Goal: Task Accomplishment & Management: Use online tool/utility

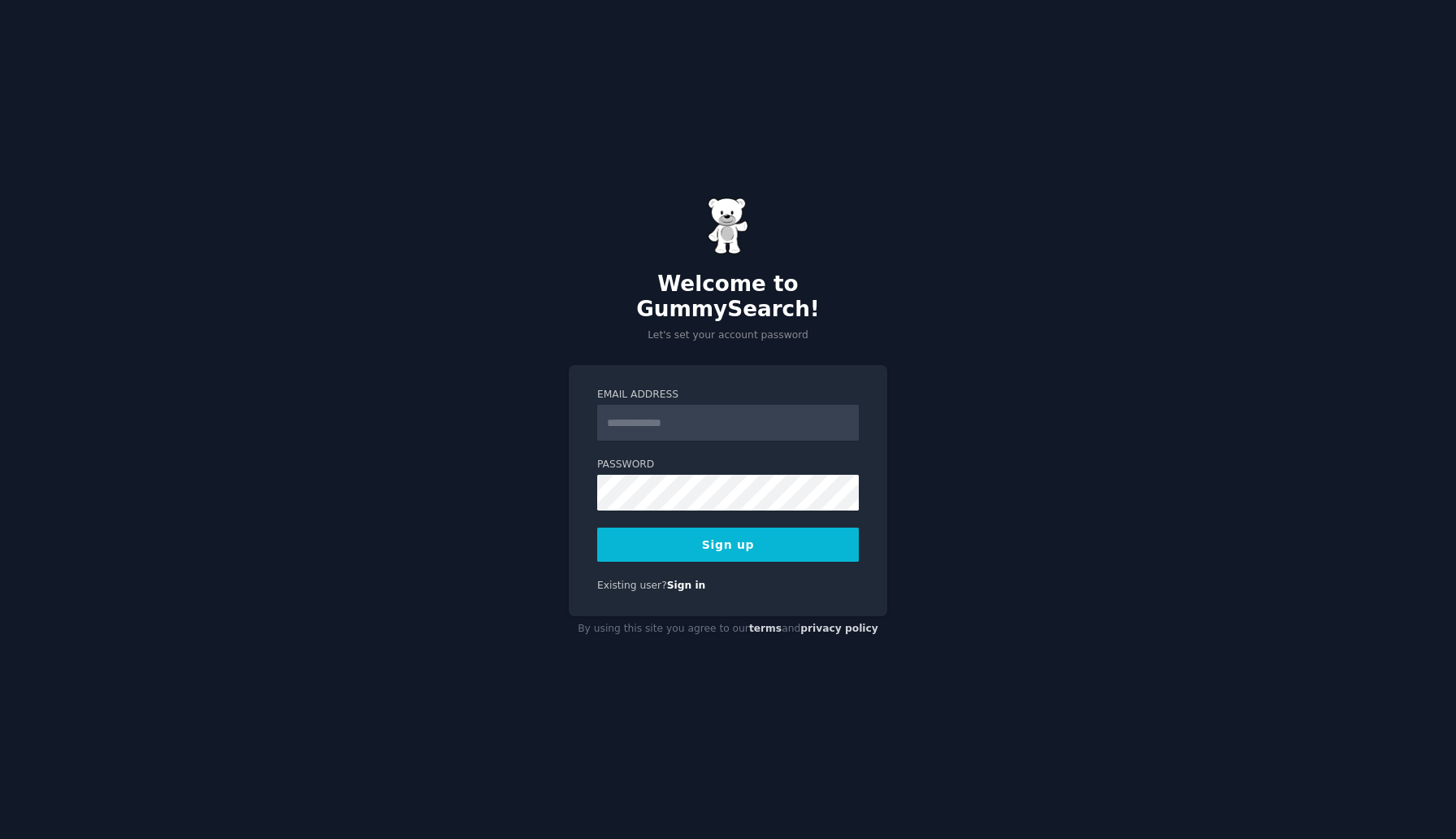
click at [703, 407] on input "Email Address" at bounding box center [728, 423] width 262 height 36
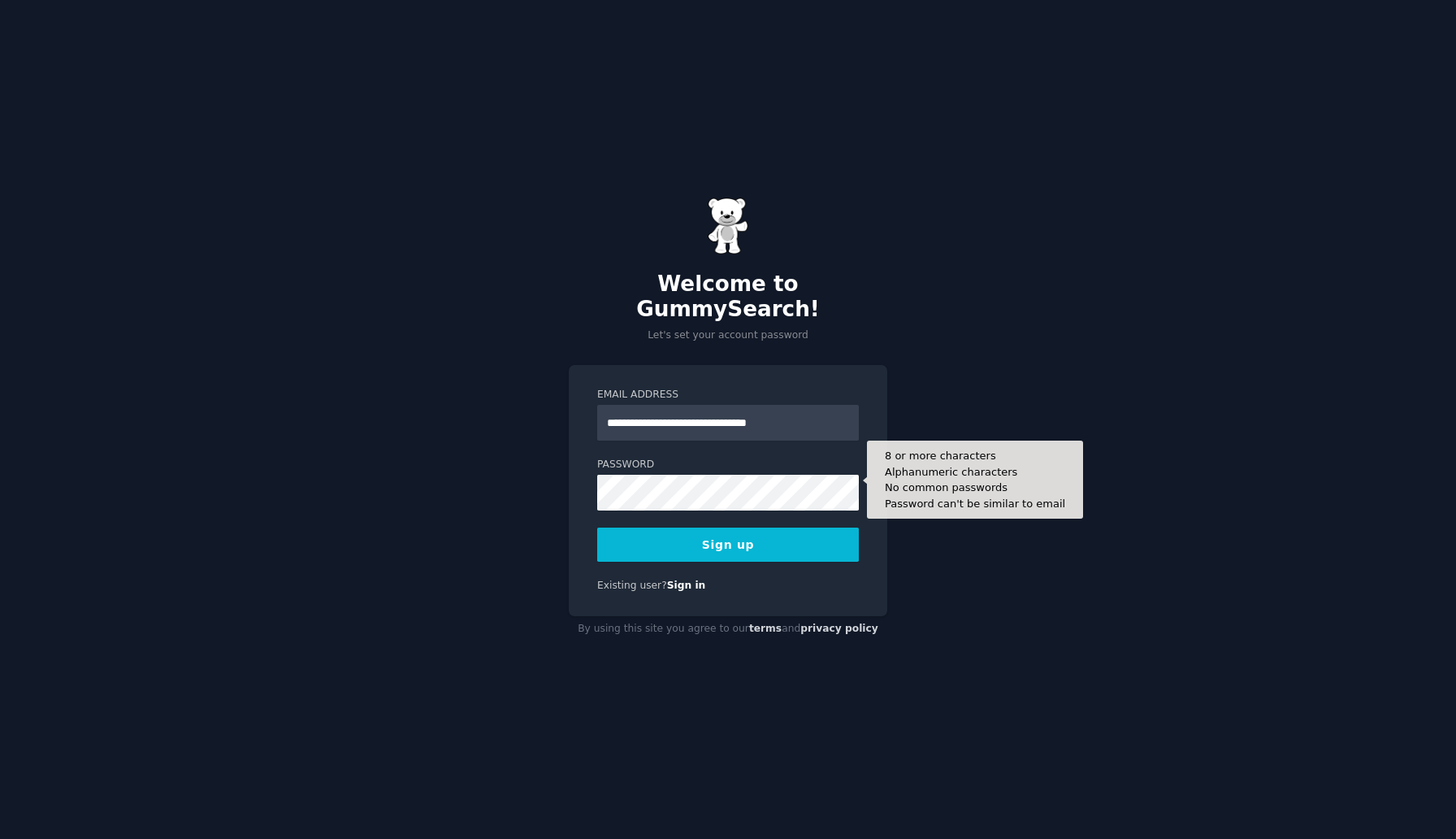
type input "**********"
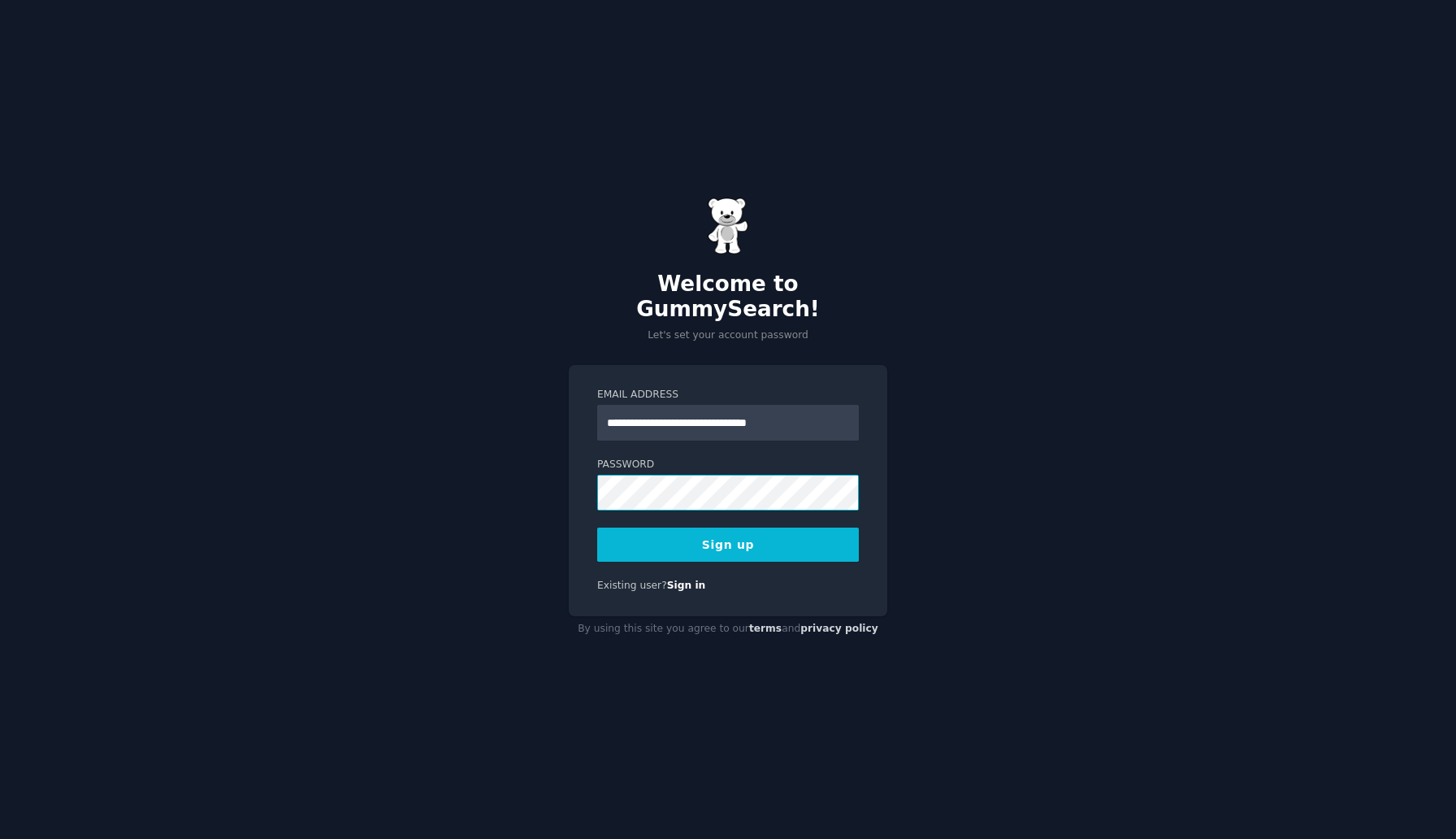
click at [585, 474] on div "**********" at bounding box center [728, 490] width 318 height 251
click at [680, 534] on button "Sign up" at bounding box center [728, 545] width 262 height 34
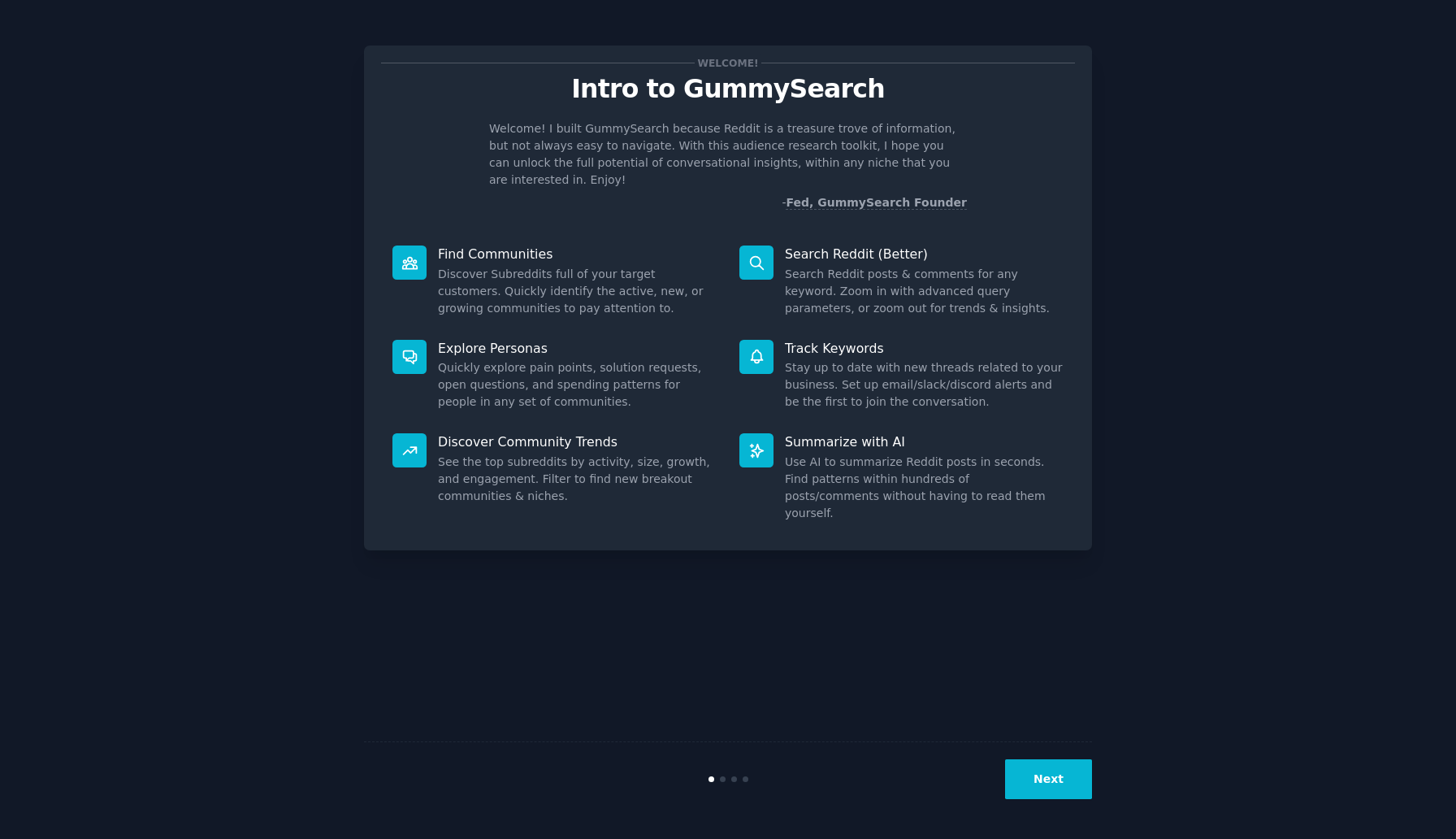
click at [1047, 787] on button "Next" at bounding box center [1048, 779] width 87 height 40
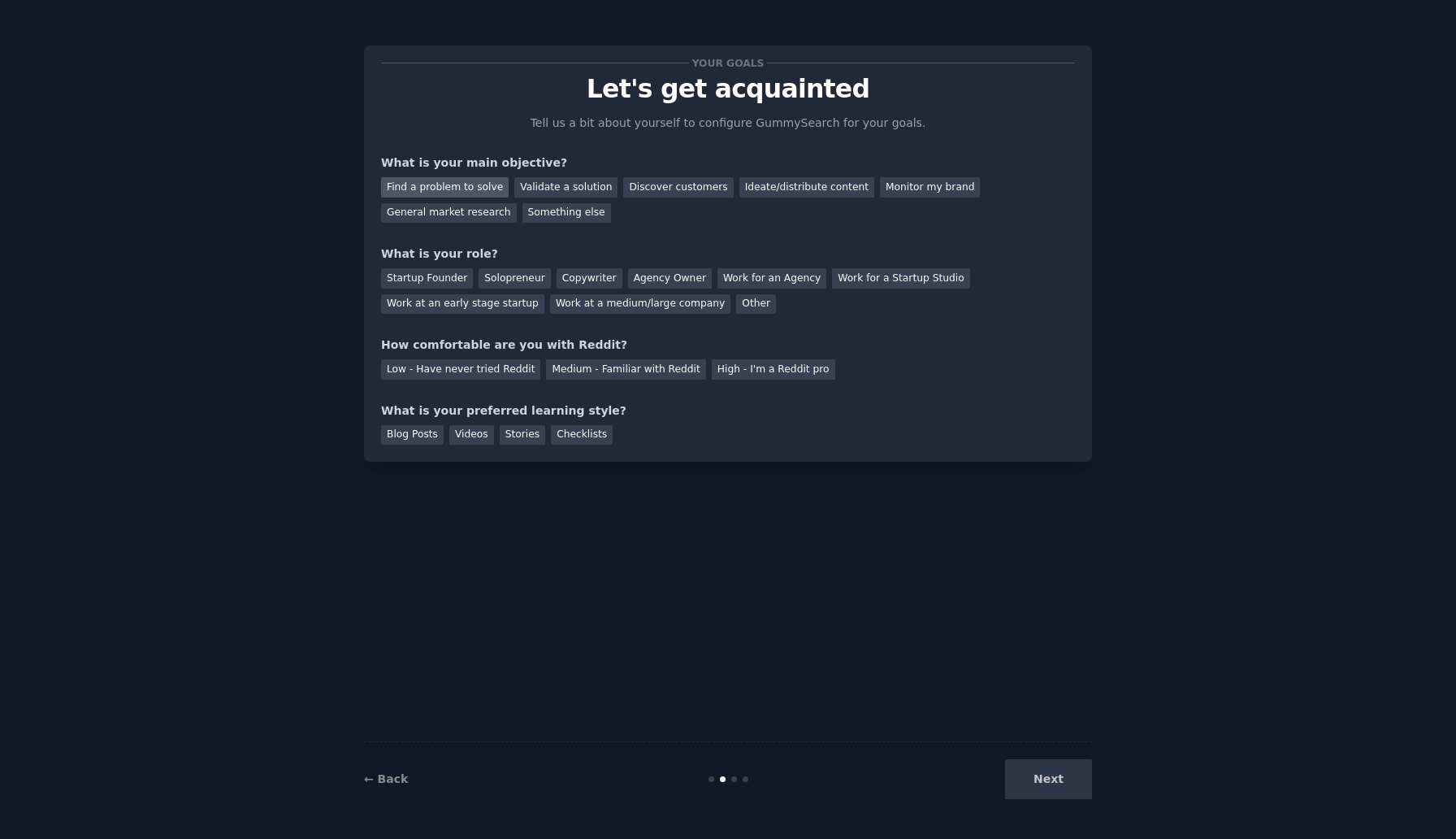
click at [469, 190] on div "Find a problem to solve" at bounding box center [445, 187] width 128 height 20
click at [900, 193] on div "Monitor my brand" at bounding box center [929, 187] width 100 height 20
click at [459, 305] on div "Work at an early stage startup" at bounding box center [463, 304] width 164 height 20
click at [408, 367] on div "Low - Have never tried Reddit" at bounding box center [460, 369] width 159 height 20
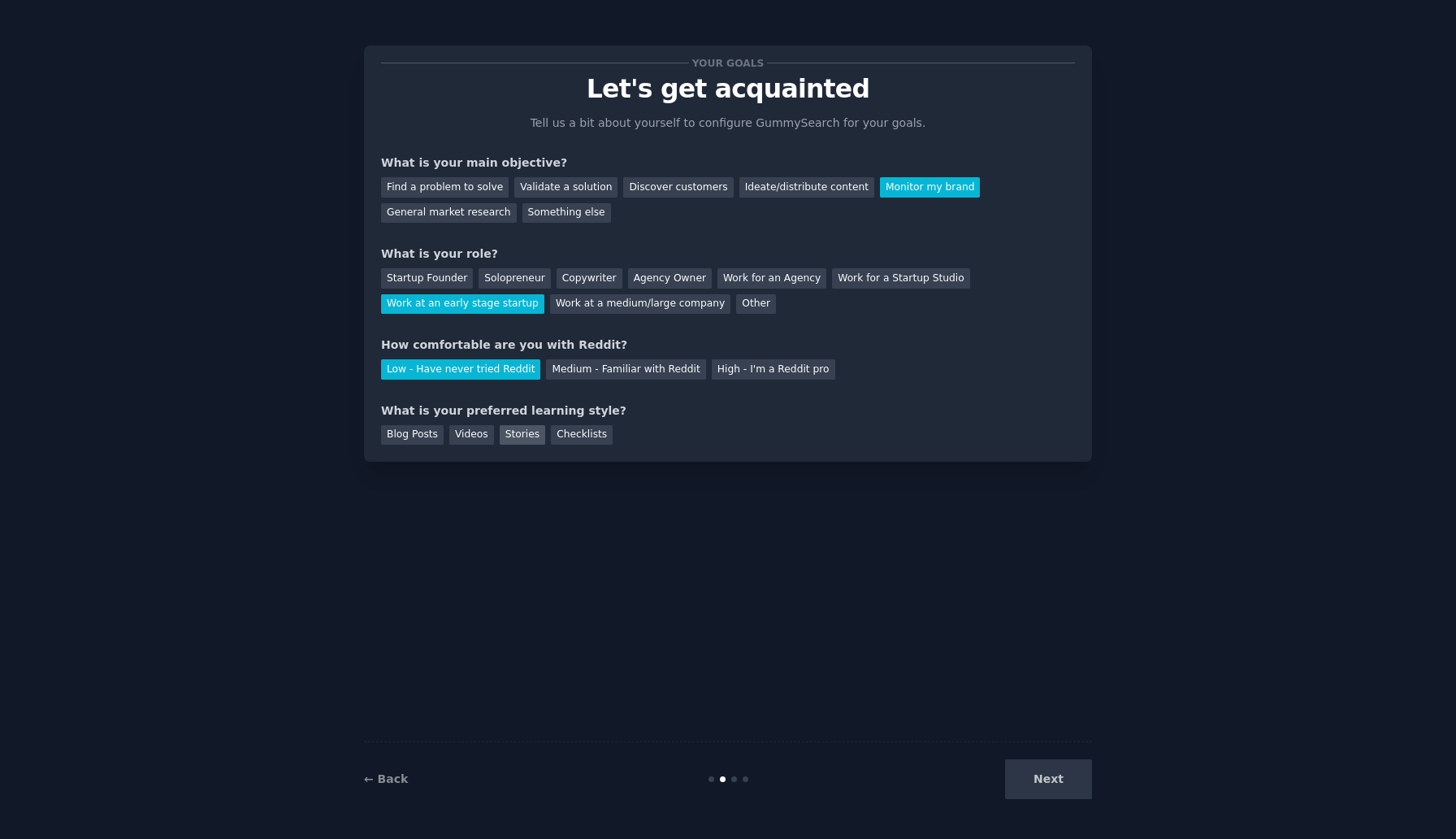
click at [512, 434] on div "Stories" at bounding box center [523, 434] width 46 height 20
click at [564, 436] on div "Checklists" at bounding box center [582, 434] width 62 height 20
click at [509, 435] on div "Stories" at bounding box center [523, 434] width 46 height 20
click at [1071, 782] on button "Next" at bounding box center [1048, 779] width 87 height 40
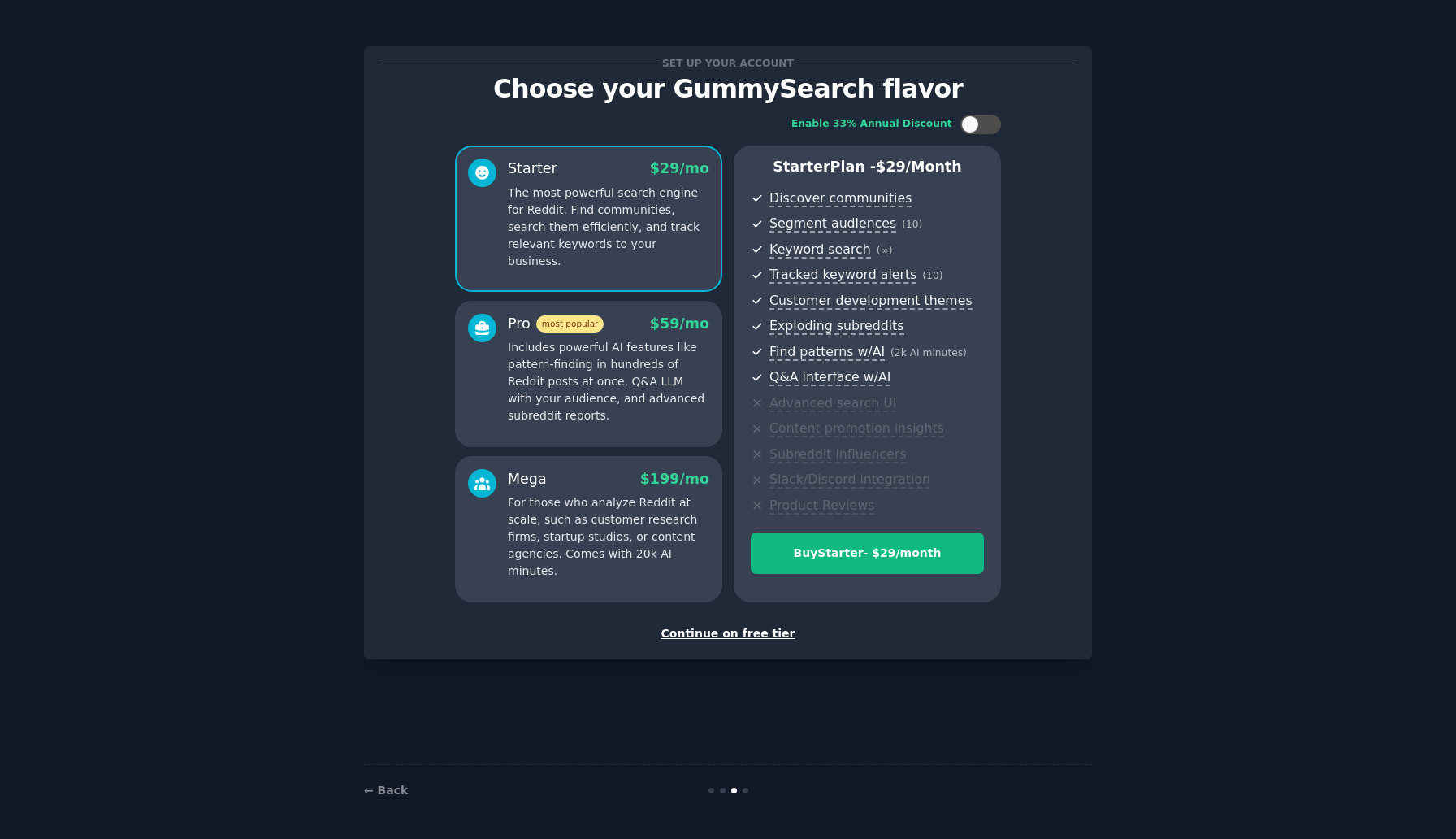
click at [715, 633] on div "Continue on free tier" at bounding box center [728, 633] width 694 height 17
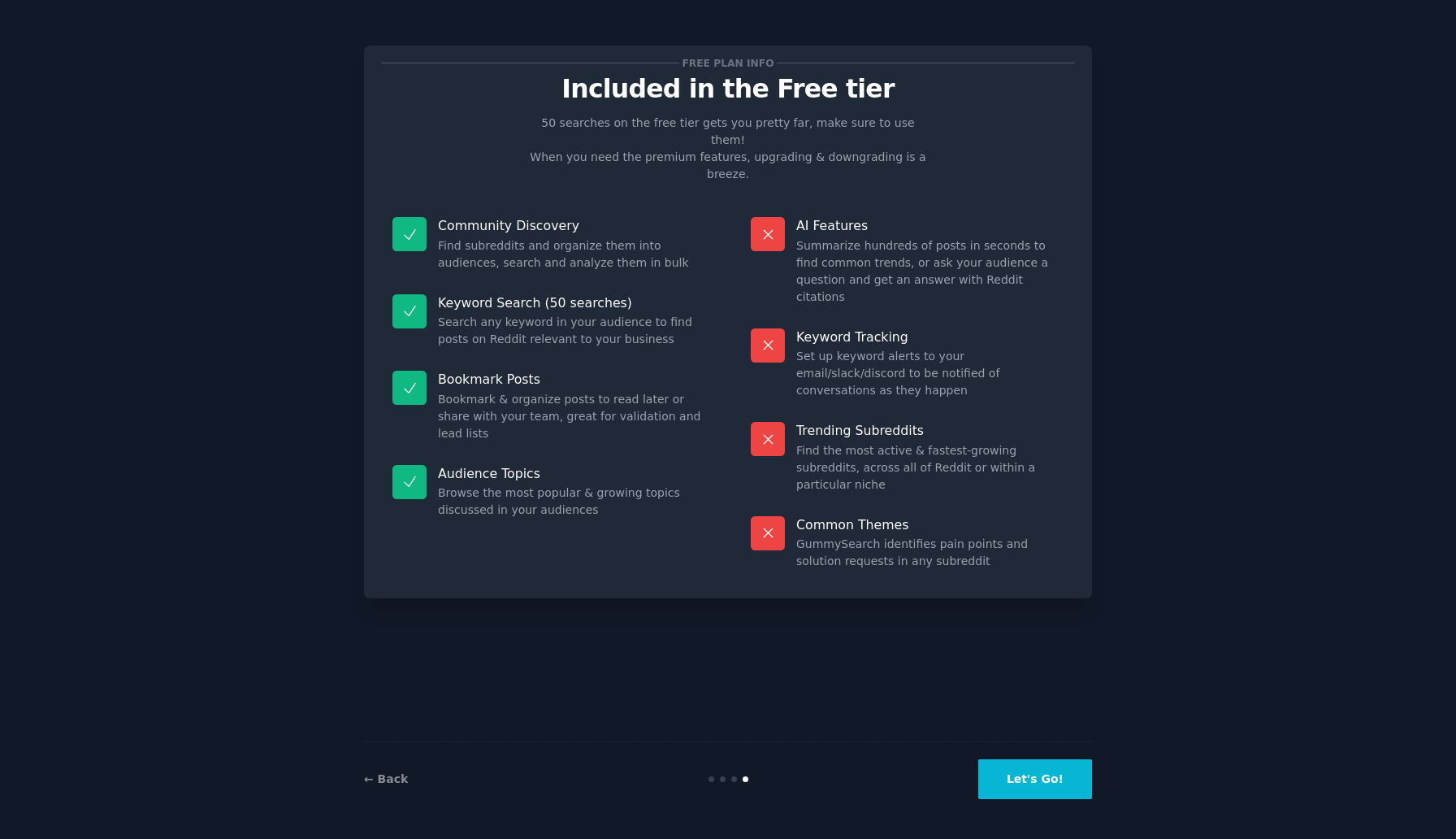
click at [1030, 784] on button "Let's Go!" at bounding box center [1034, 779] width 113 height 40
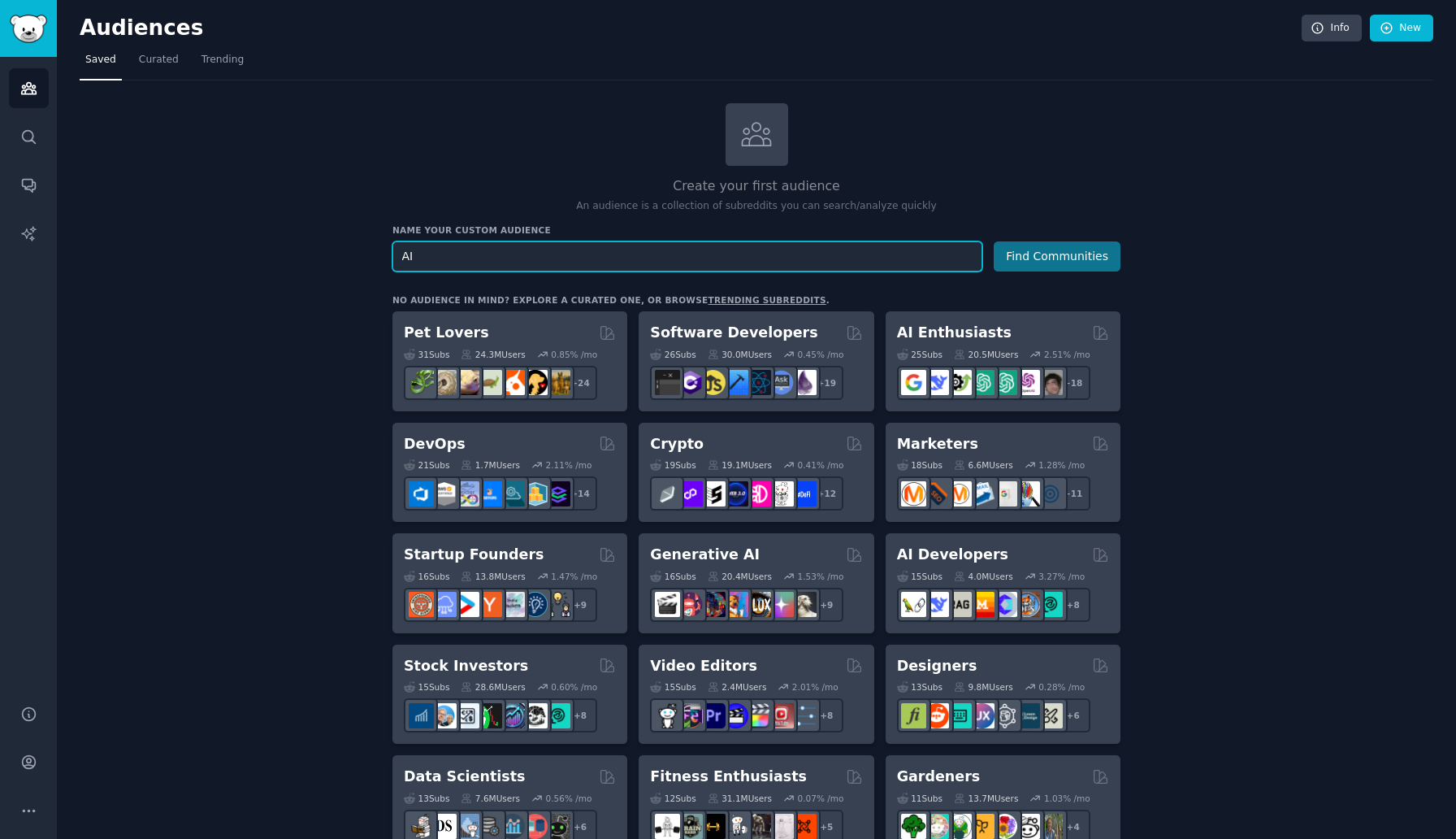
type input "AI"
click at [1042, 247] on button "Find Communities" at bounding box center [1057, 256] width 127 height 30
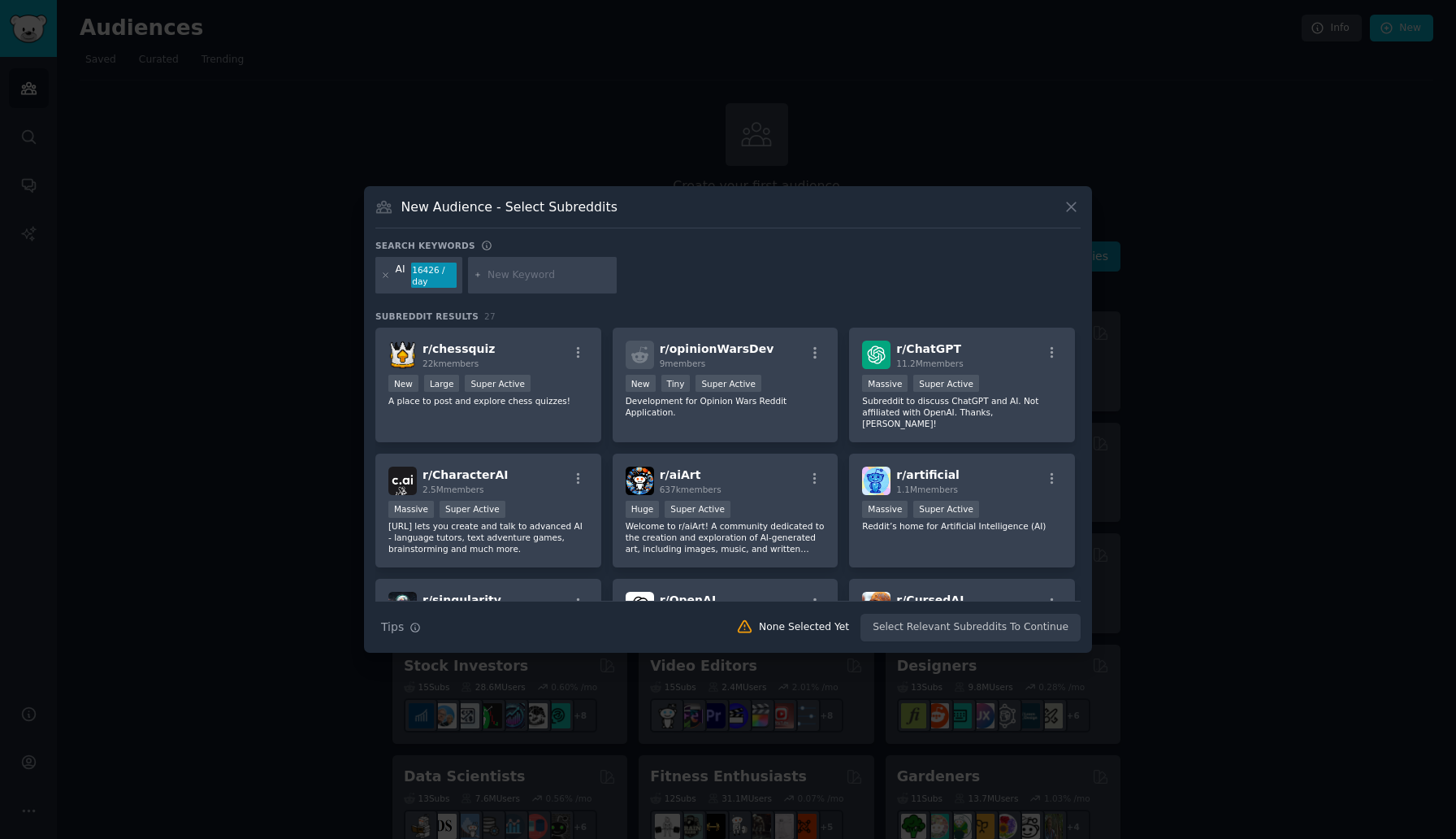
click at [1068, 209] on icon at bounding box center [1070, 206] width 9 height 9
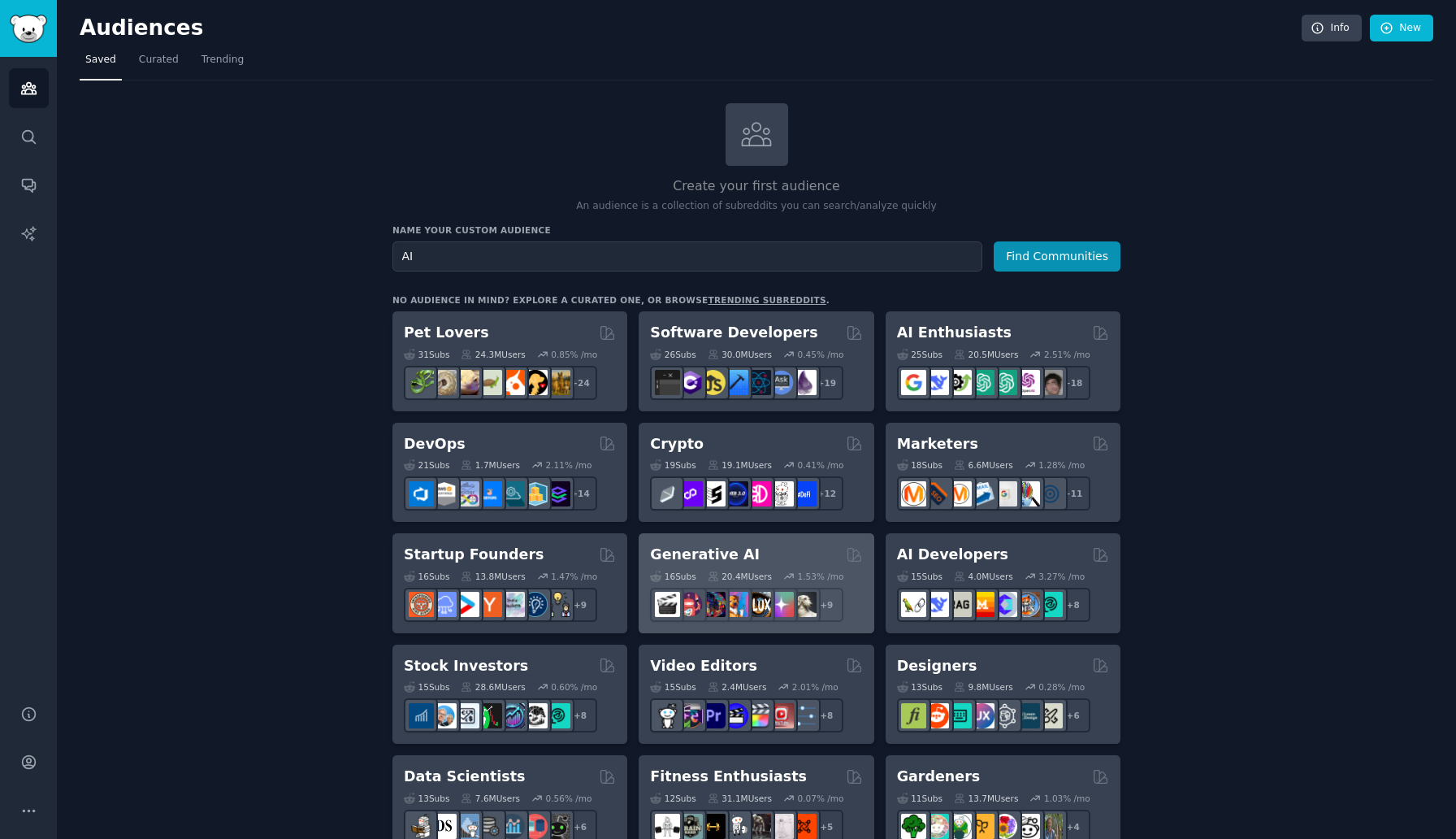
click at [740, 541] on div "Generative AI 16 Sub s 20.4M Users 1.53 % /mo + 9" at bounding box center [756, 583] width 235 height 100
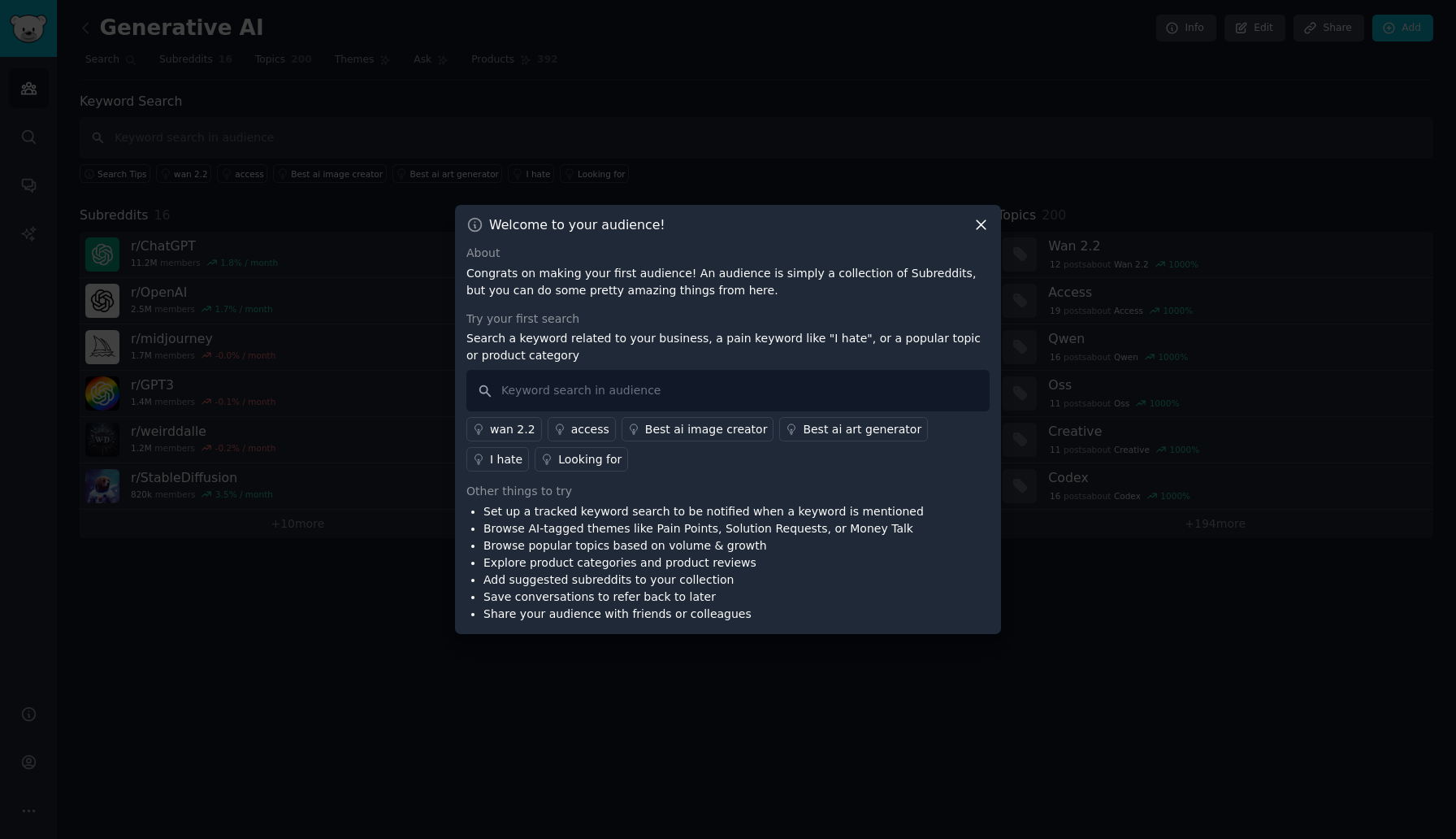
click at [972, 219] on icon at bounding box center [981, 225] width 17 height 17
click at [984, 225] on icon at bounding box center [981, 225] width 17 height 17
click at [980, 225] on icon at bounding box center [981, 225] width 9 height 9
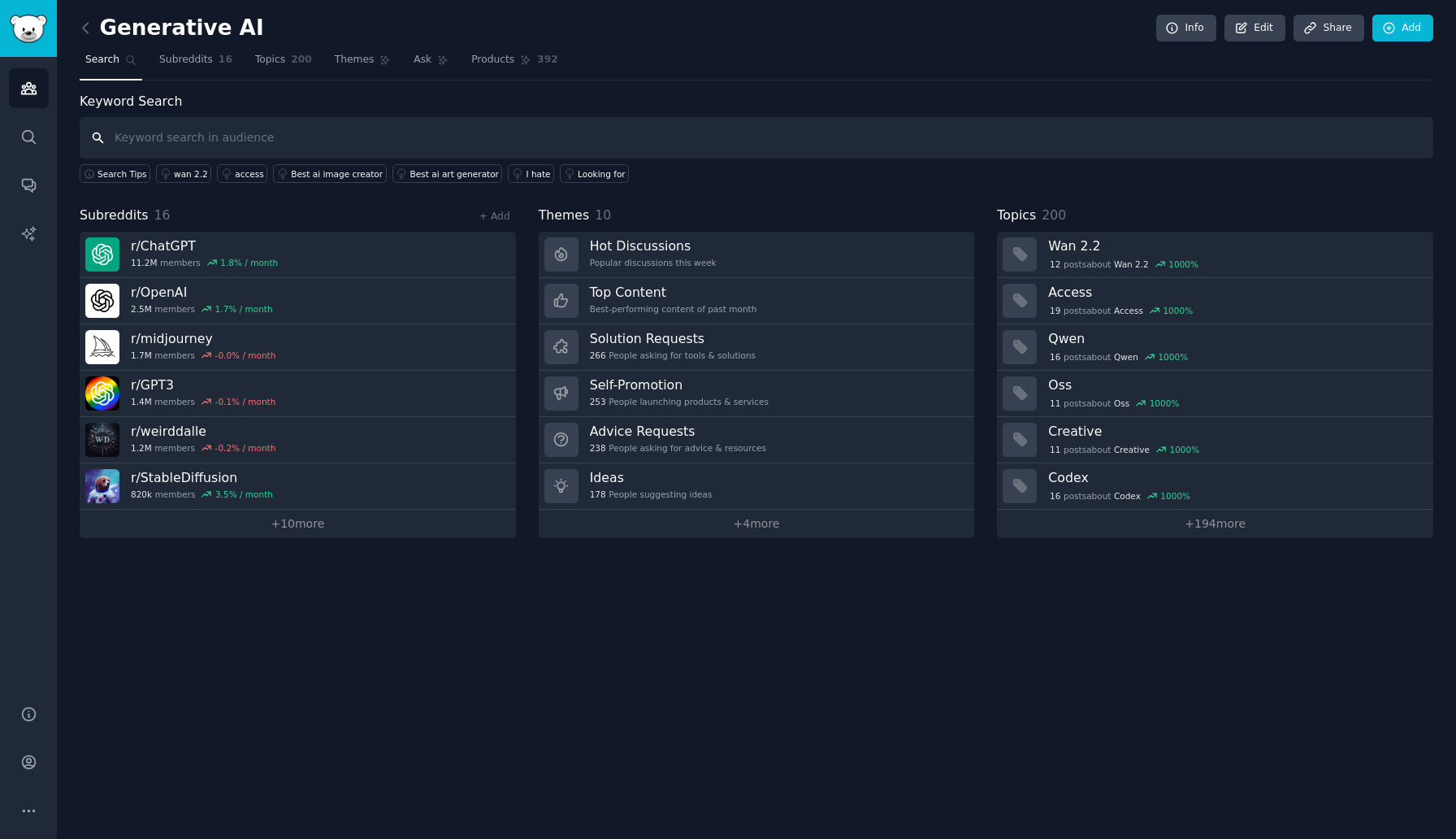
click at [245, 141] on input "text" at bounding box center [757, 138] width 1354 height 42
type input "record manager"
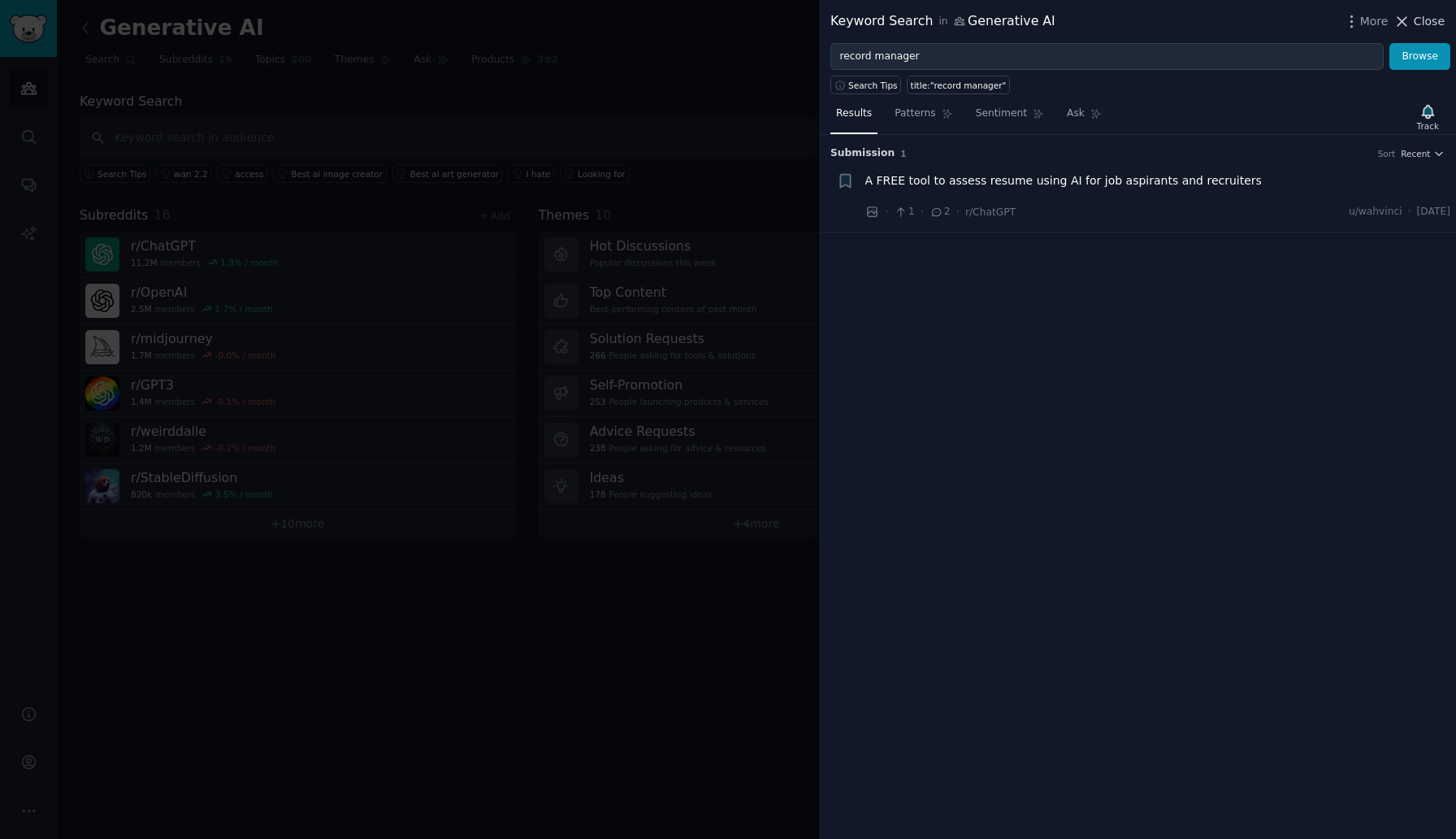
click at [1412, 22] on button "Close" at bounding box center [1419, 22] width 51 height 17
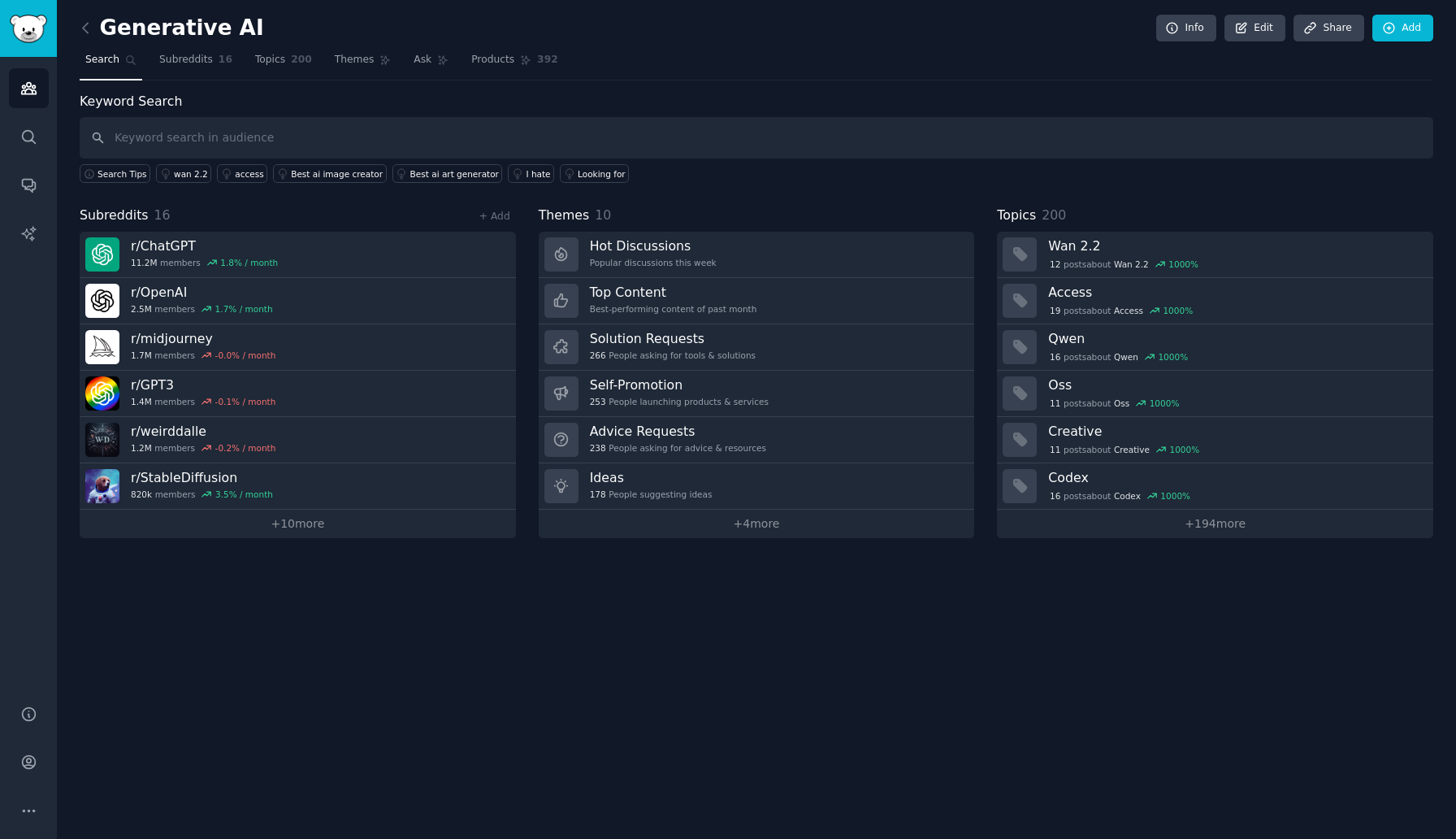
click at [127, 57] on icon at bounding box center [130, 60] width 11 height 11
click at [134, 132] on input "text" at bounding box center [757, 138] width 1354 height 42
click at [210, 138] on input "record manager" at bounding box center [757, 138] width 1354 height 42
type input "record manager"
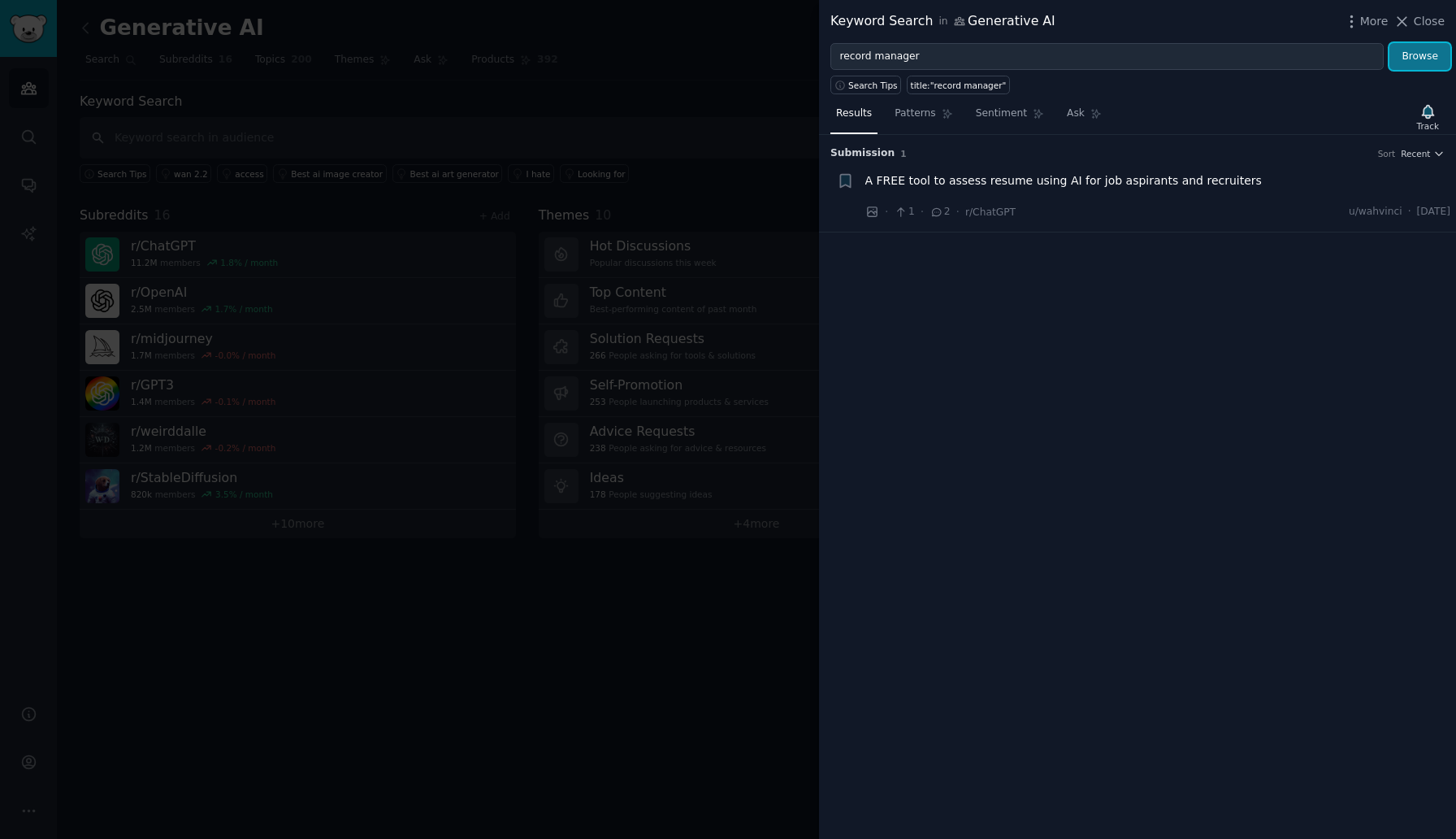
click at [1407, 70] on button "Browse" at bounding box center [1420, 56] width 61 height 28
click at [913, 107] on span "Patterns" at bounding box center [914, 113] width 41 height 14
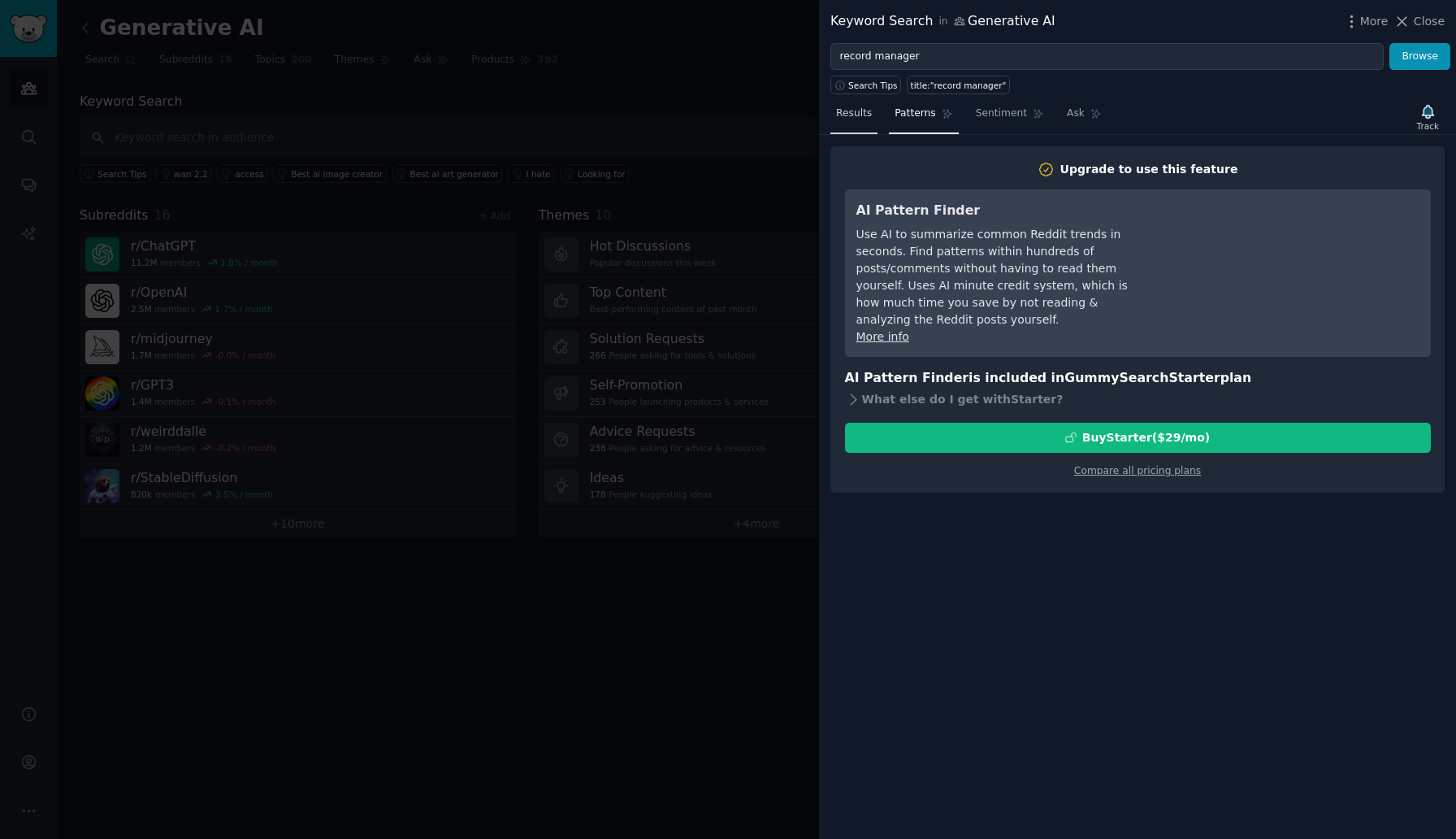
click at [858, 113] on span "Results" at bounding box center [854, 113] width 36 height 14
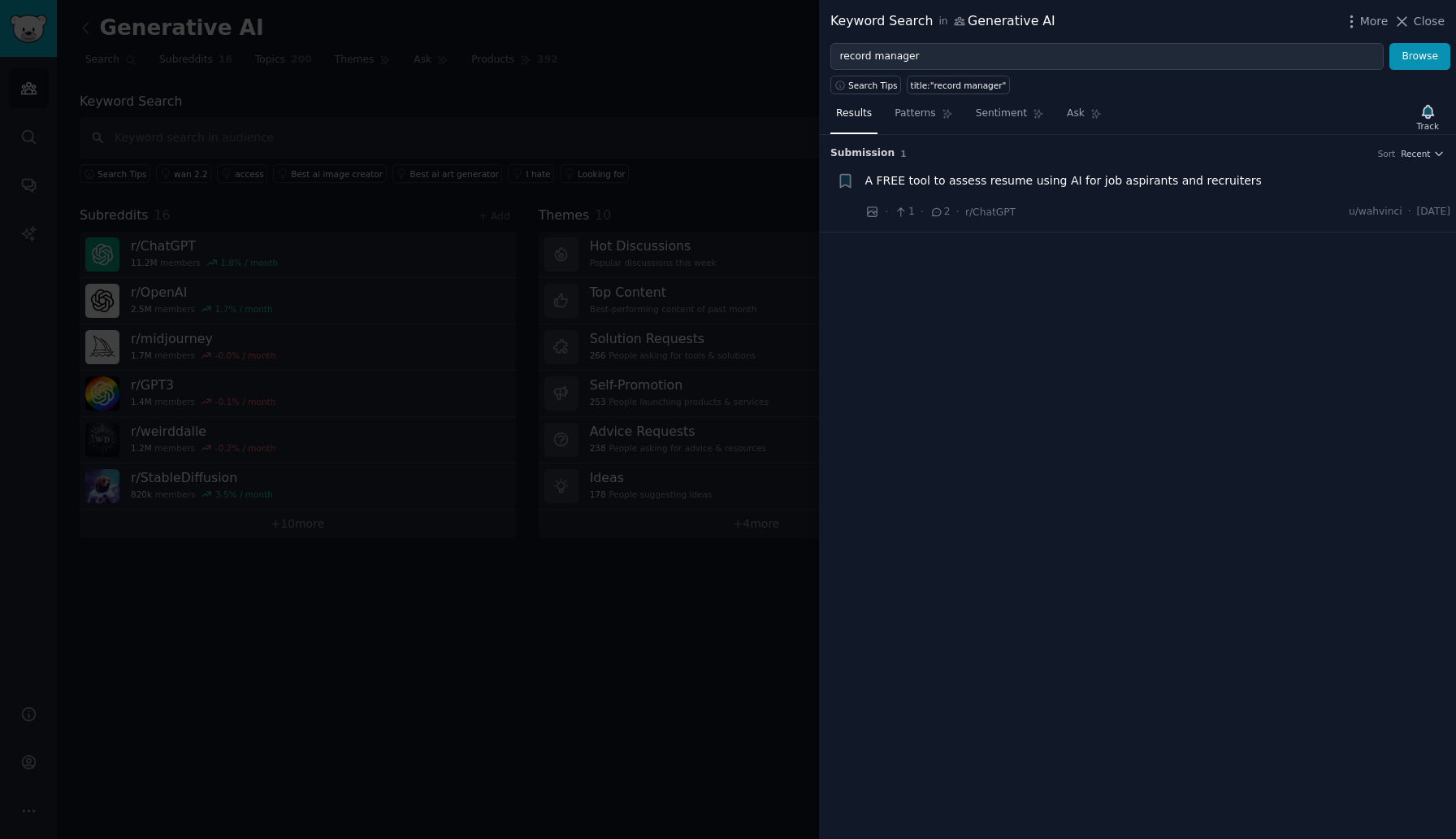
click at [657, 61] on div at bounding box center [728, 419] width 1456 height 839
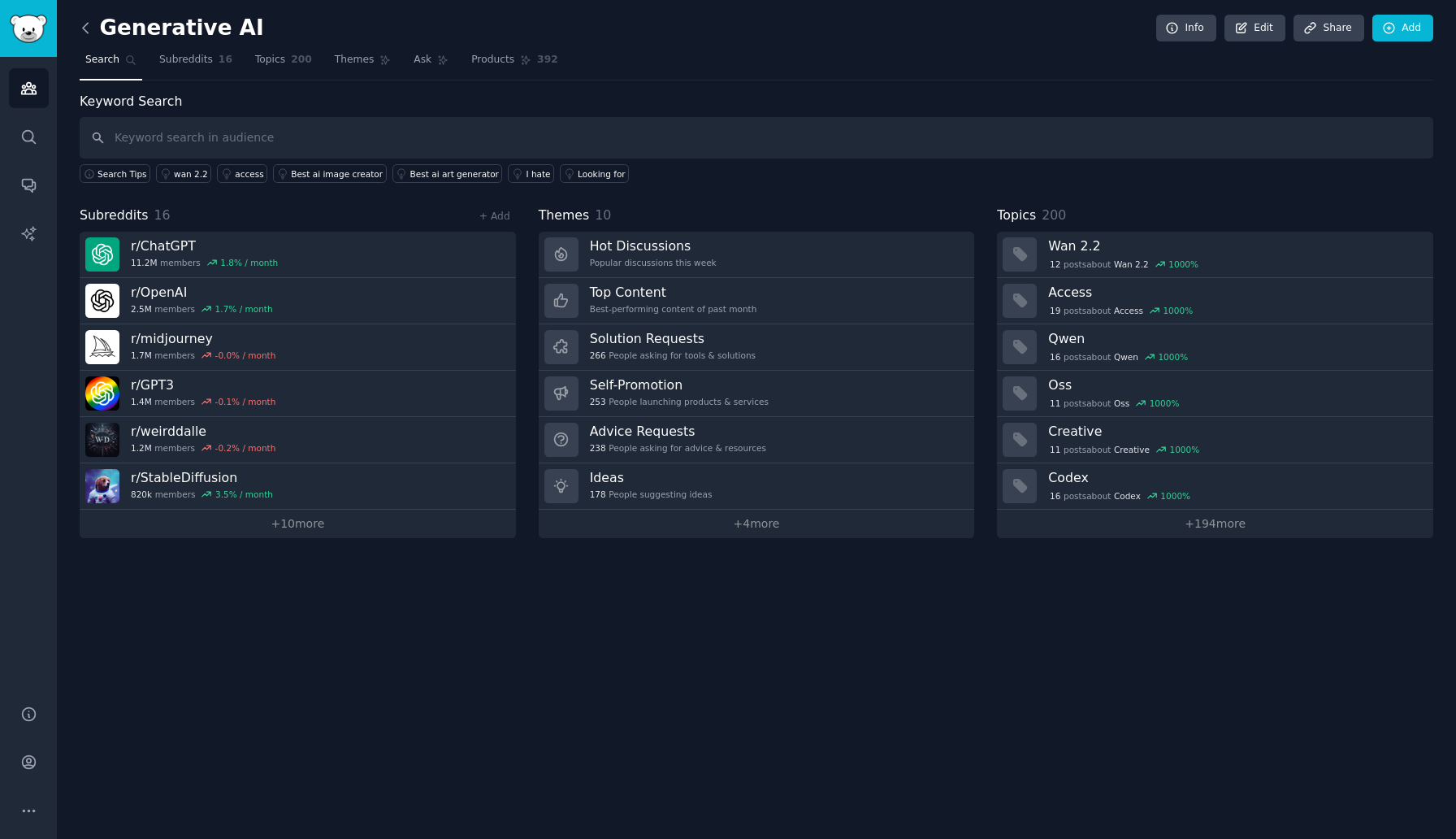
click at [86, 28] on icon at bounding box center [86, 28] width 17 height 17
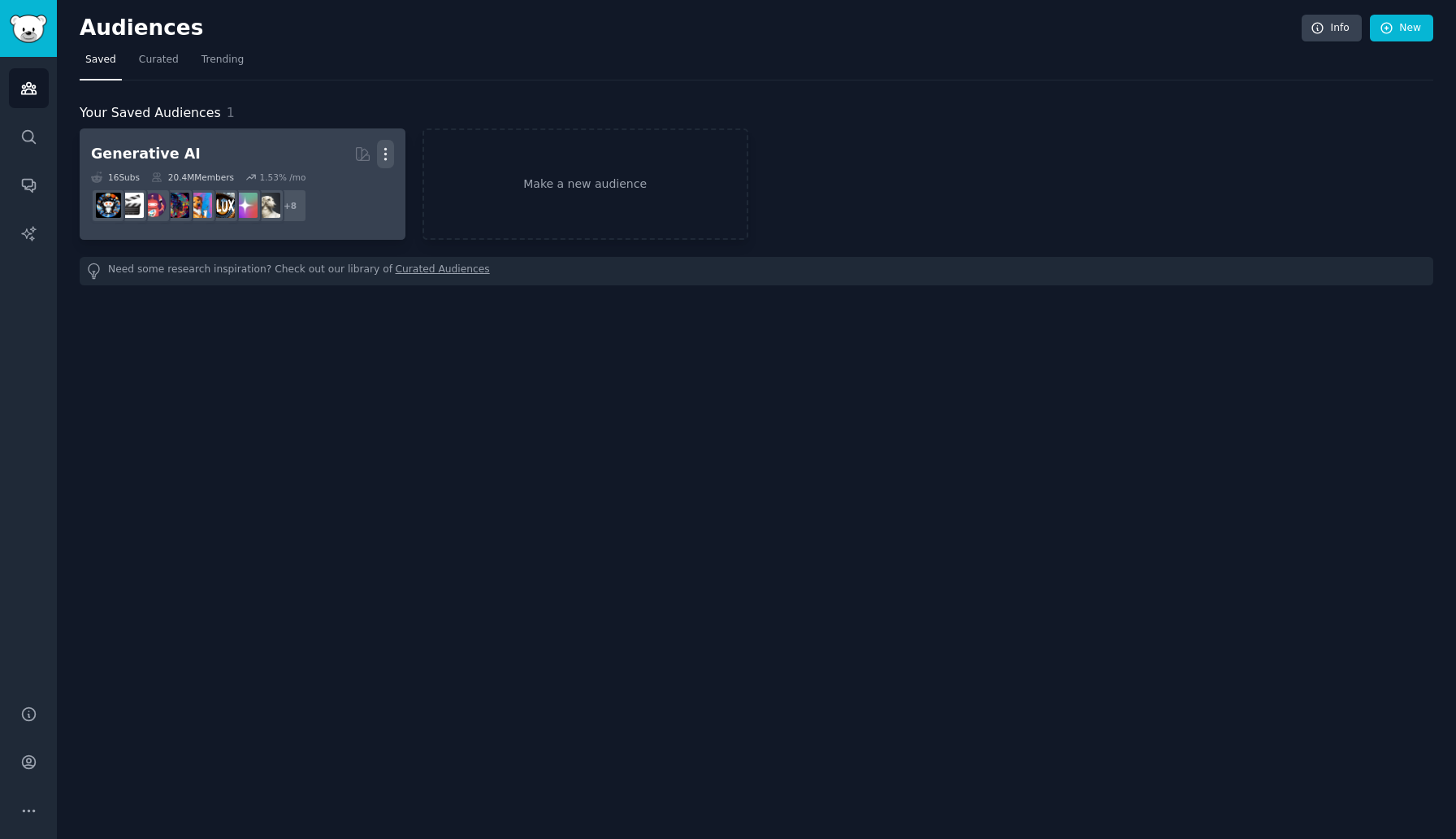
click at [391, 151] on icon "button" at bounding box center [386, 154] width 17 height 17
click at [351, 196] on p "Delete" at bounding box center [341, 189] width 37 height 17
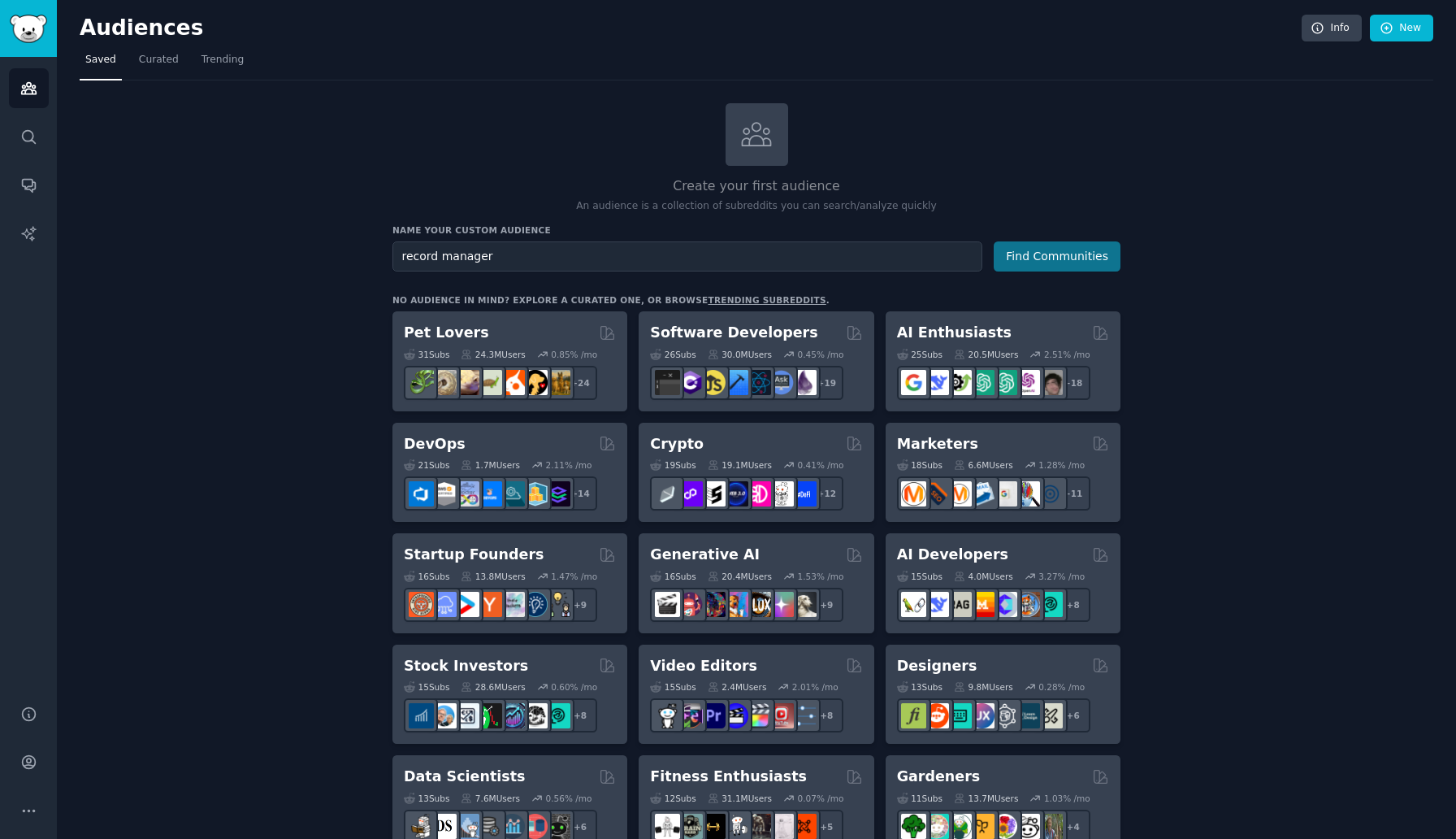
type input "record manager"
click at [1064, 253] on button "Find Communities" at bounding box center [1057, 256] width 127 height 30
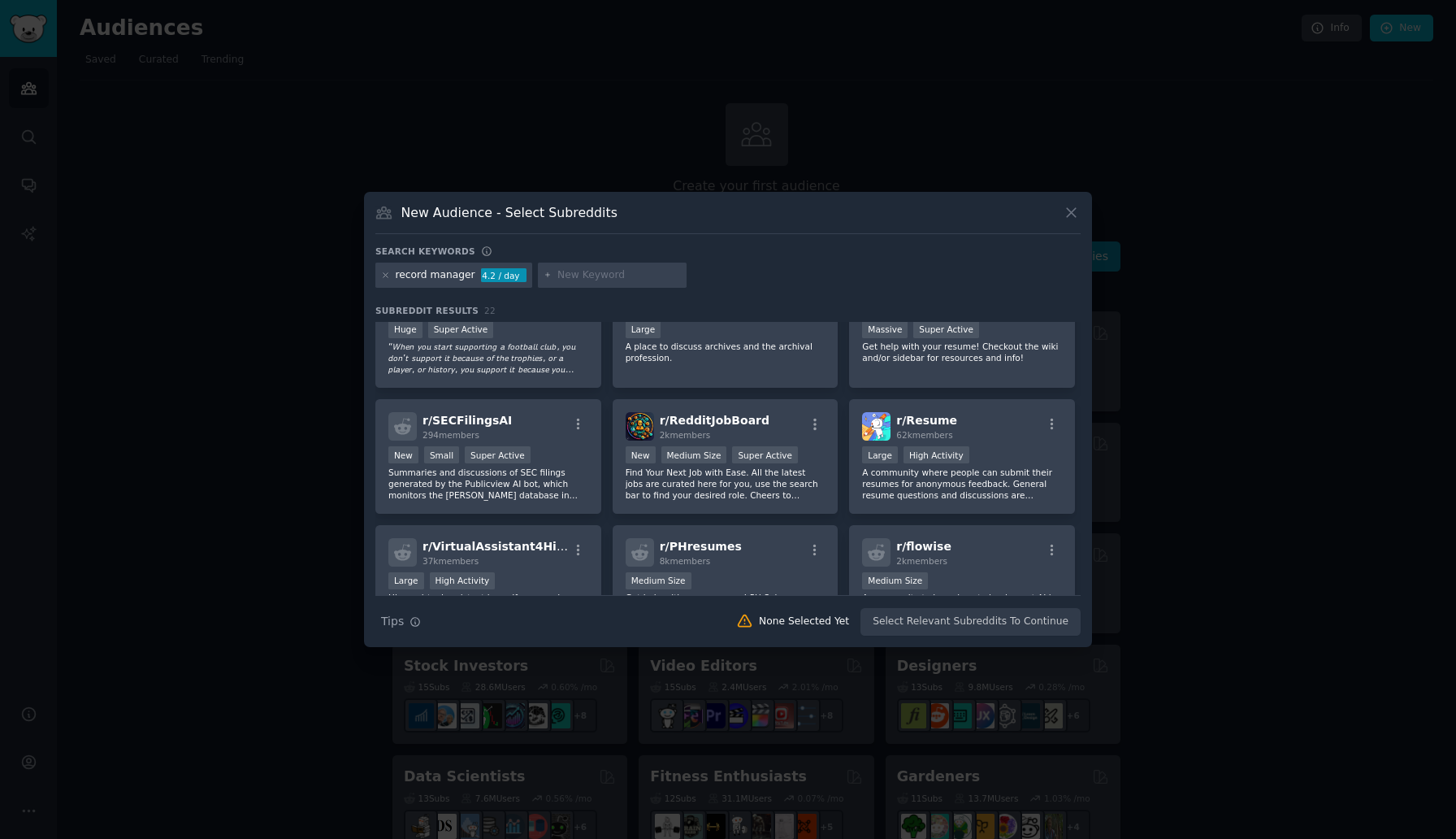
scroll to position [451, 0]
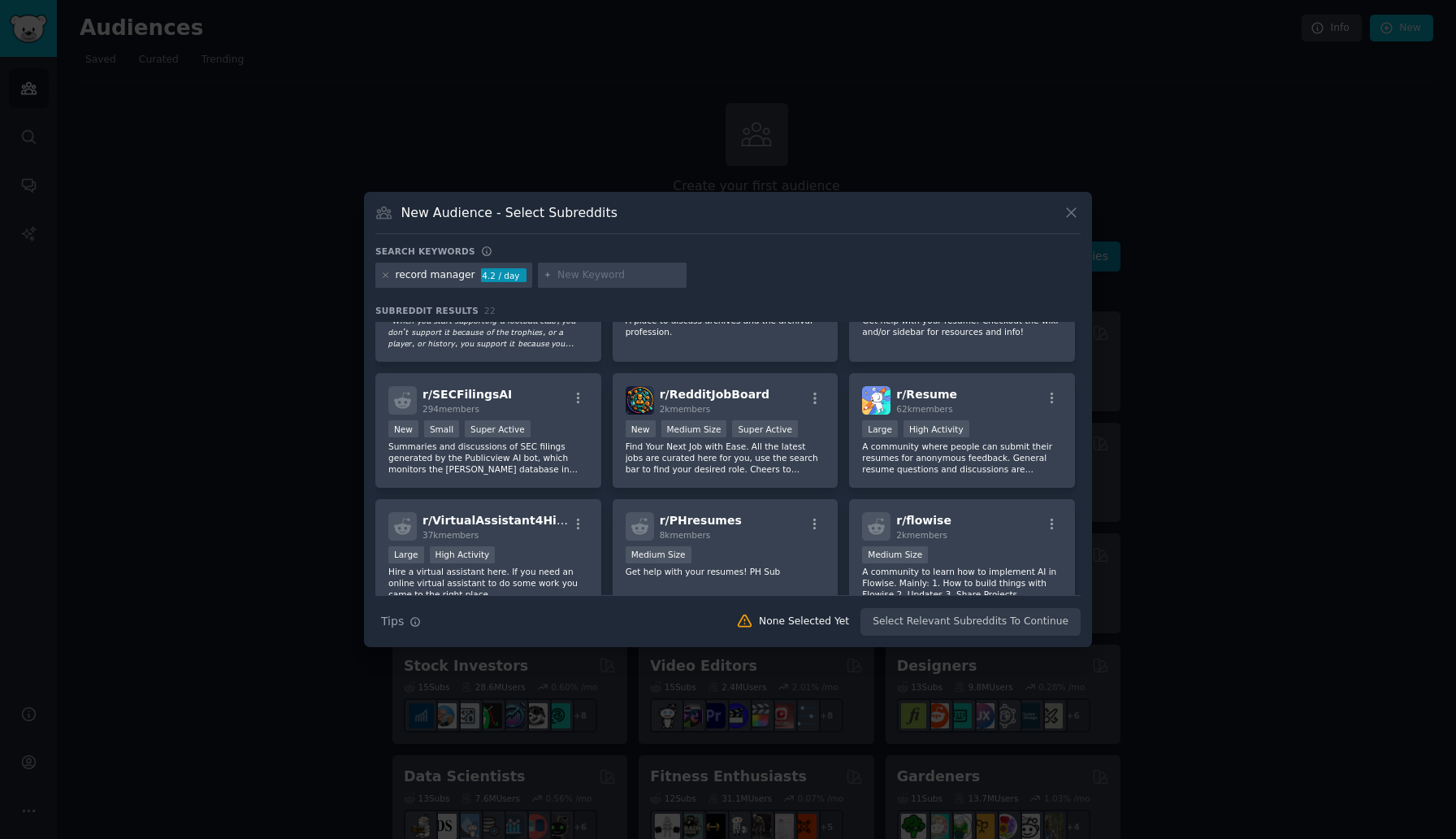
click at [1067, 214] on icon at bounding box center [1071, 212] width 17 height 17
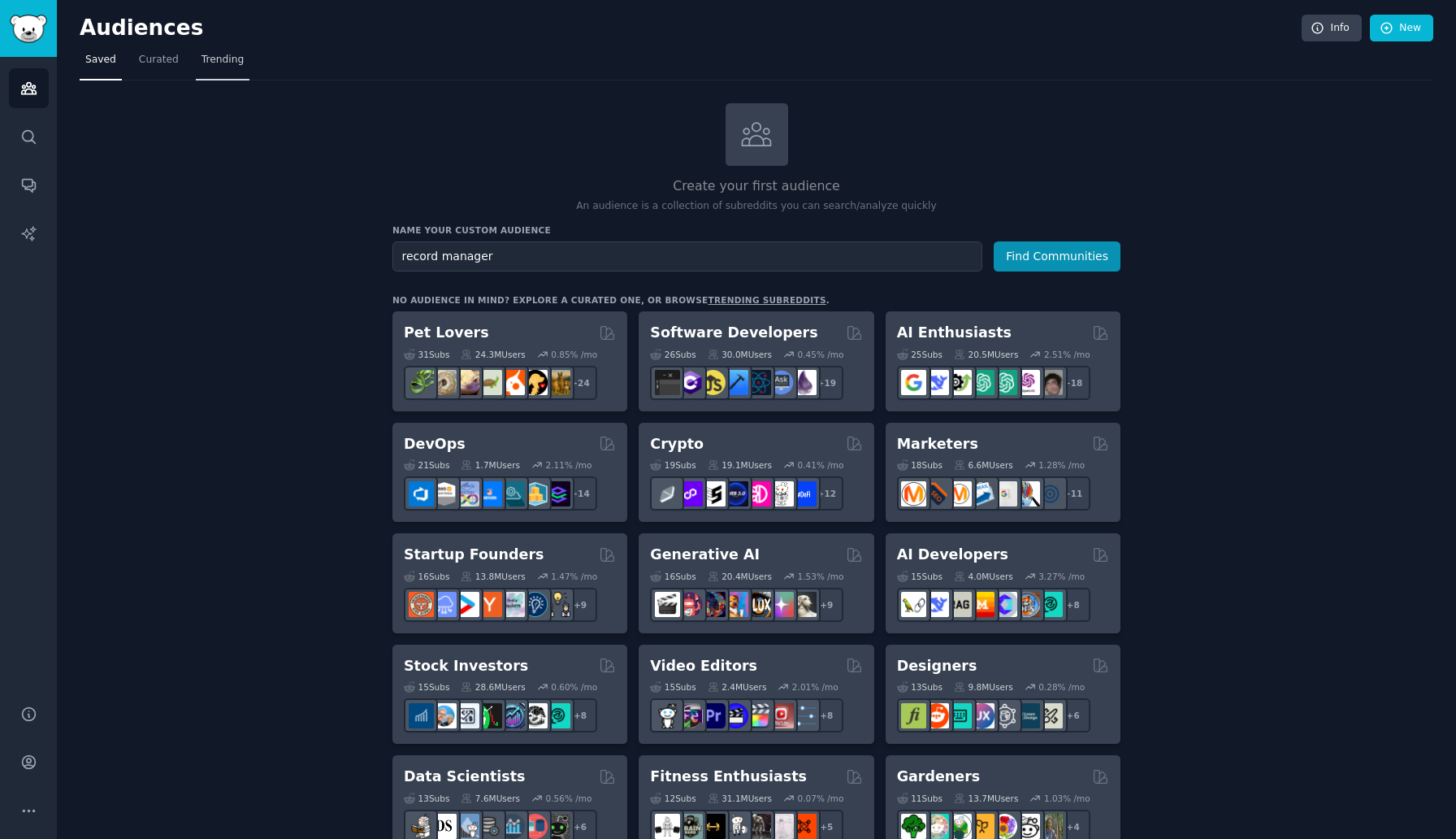
click at [219, 67] on span "Trending" at bounding box center [223, 59] width 42 height 14
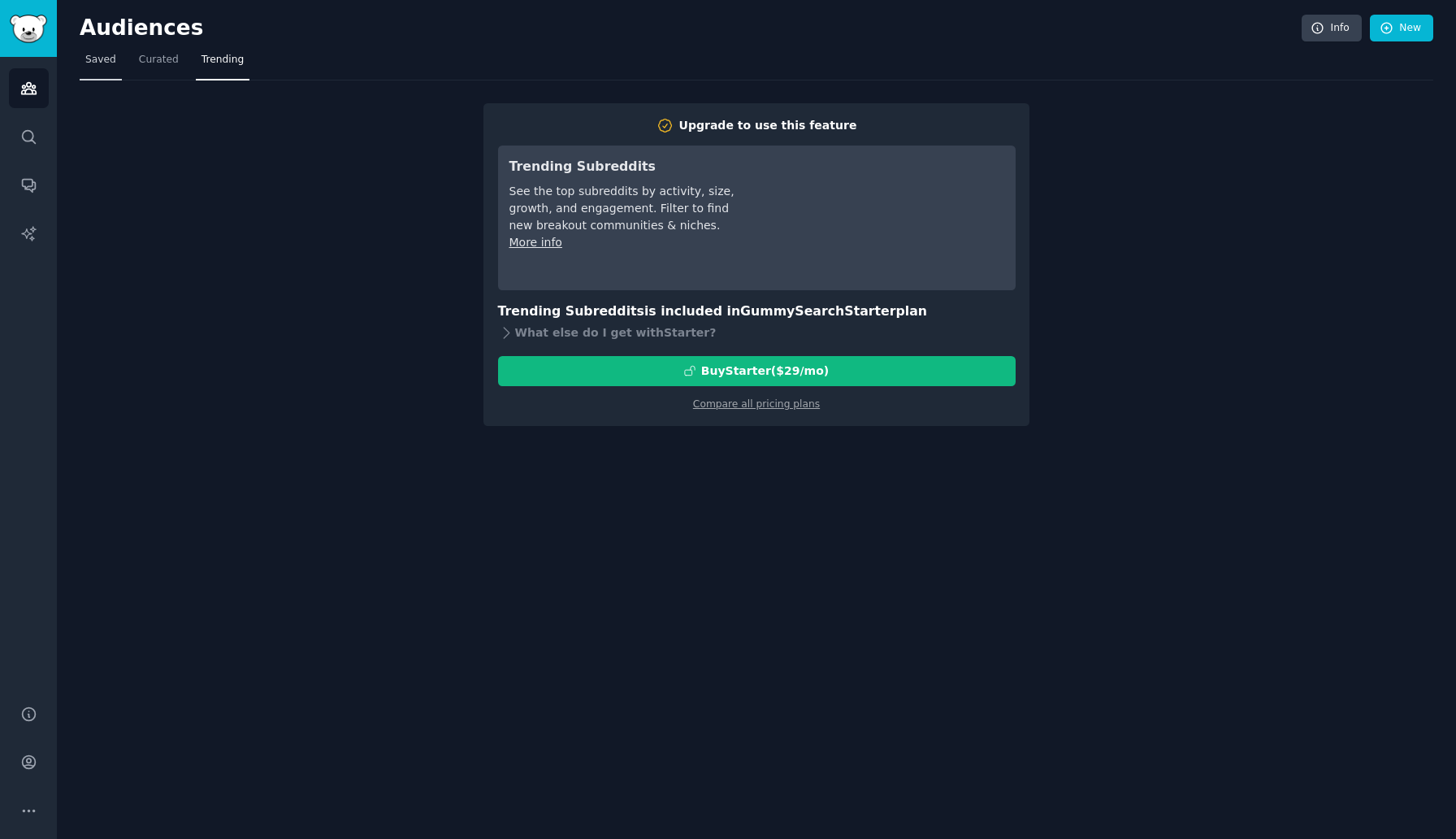
click at [105, 61] on span "Saved" at bounding box center [101, 59] width 30 height 14
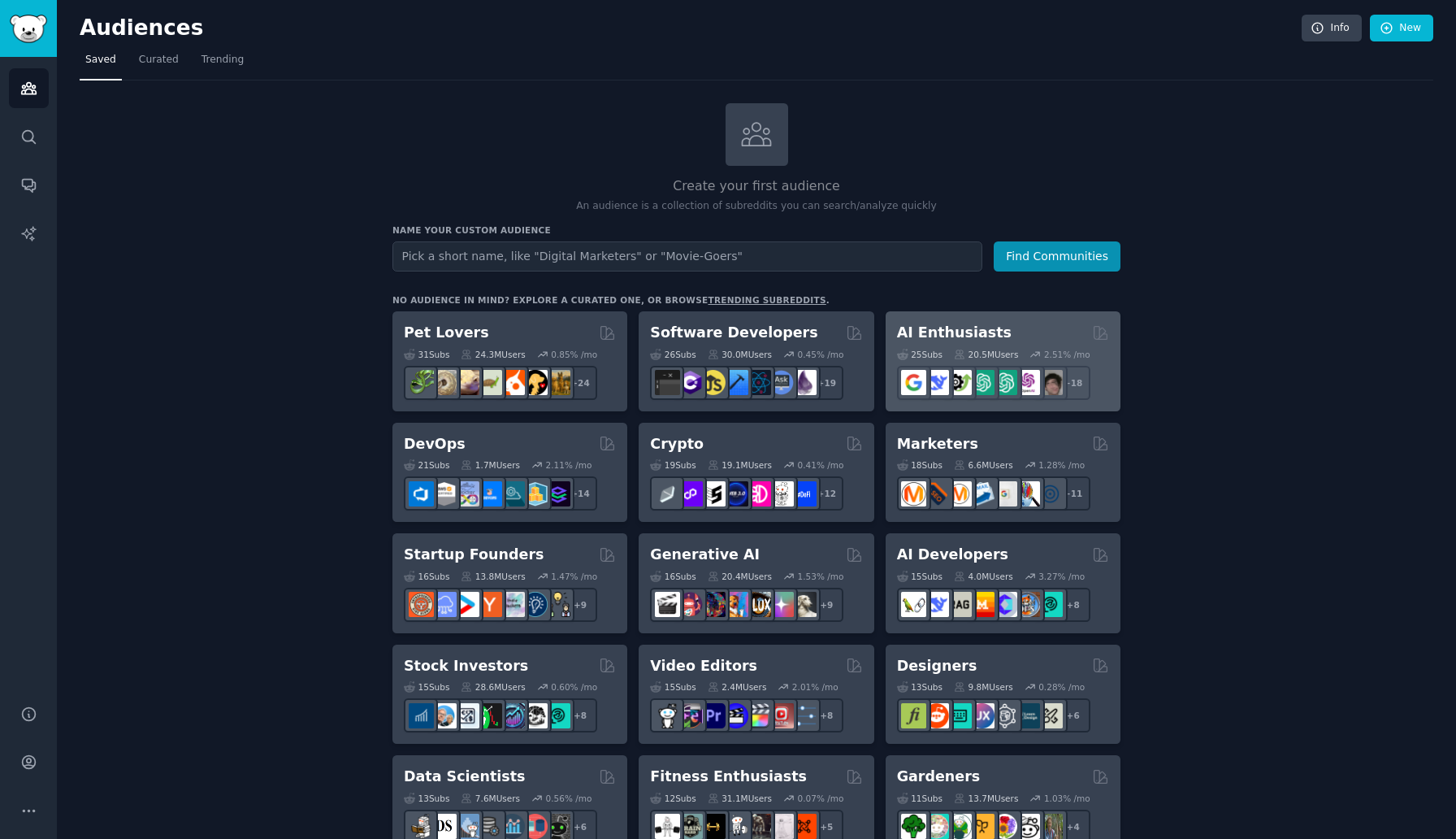
click at [919, 332] on h2 "AI Enthusiasts" at bounding box center [954, 332] width 114 height 20
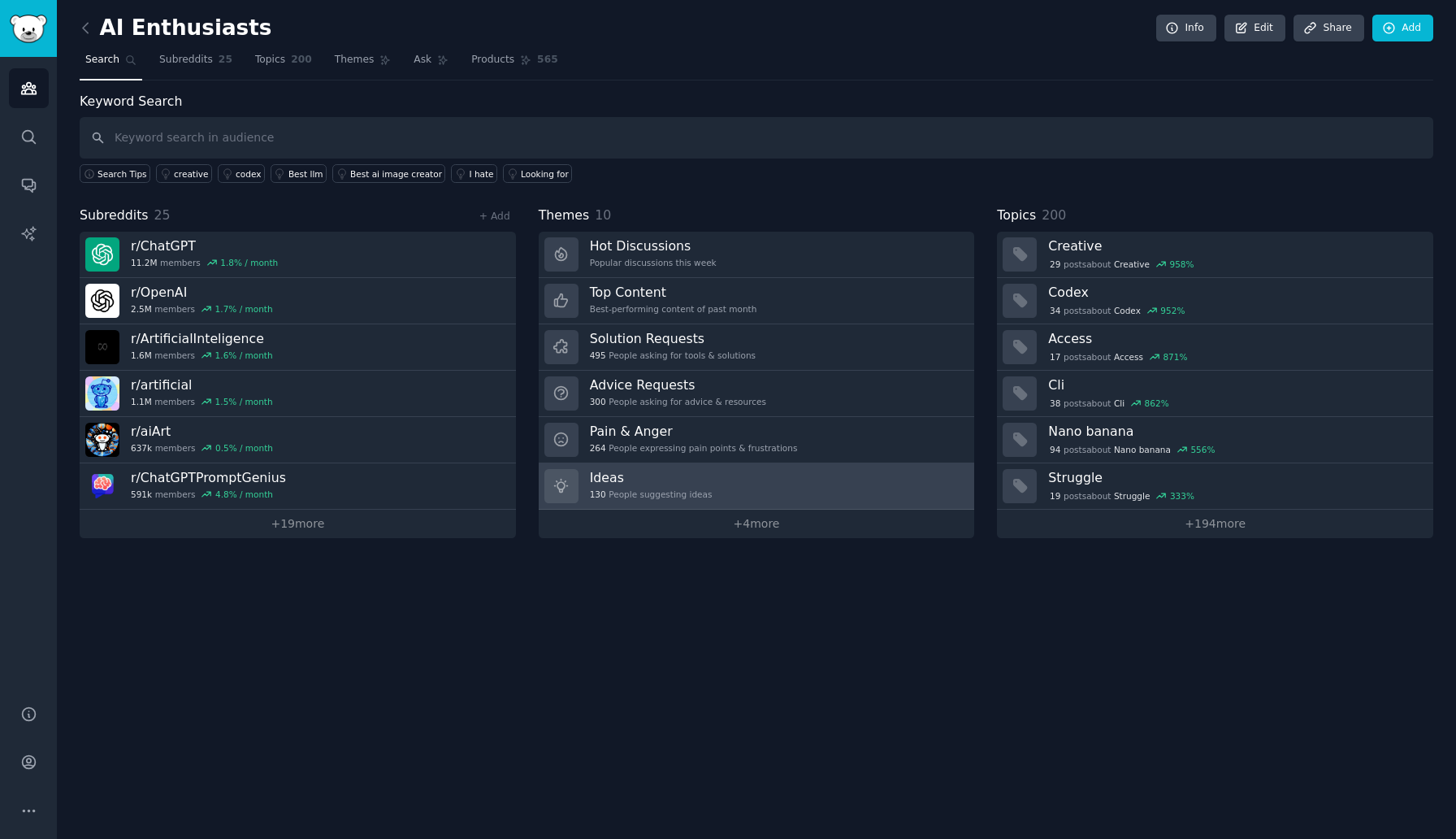
click at [668, 475] on h3 "Ideas" at bounding box center [651, 477] width 123 height 17
